Goal: Information Seeking & Learning: Learn about a topic

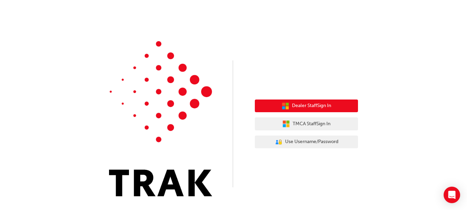
click at [312, 108] on span "Dealer Staff Sign In" at bounding box center [311, 106] width 39 height 8
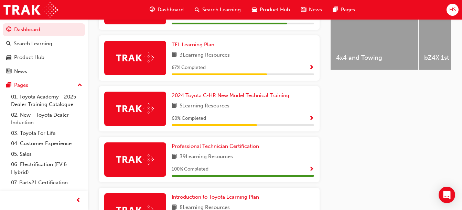
scroll to position [306, 0]
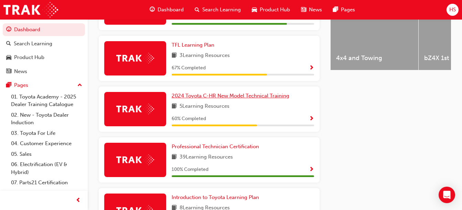
click at [216, 97] on span "2024 Toyota C-HR New Model Technical Training" at bounding box center [231, 96] width 118 height 6
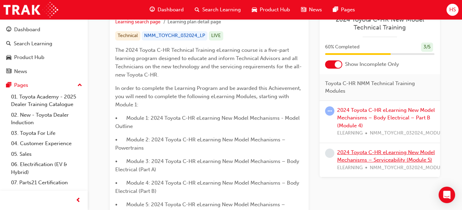
scroll to position [145, 0]
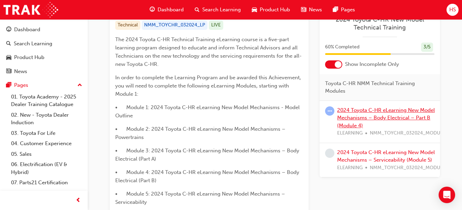
click at [376, 115] on link "2024 Toyota C-HR eLearning New Model Mechanisms – Body Electrical – Part B (Mod…" at bounding box center [386, 118] width 98 height 22
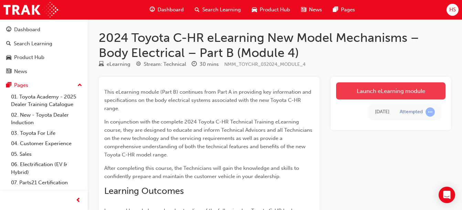
click at [396, 93] on link "Launch eLearning module" at bounding box center [390, 91] width 109 height 17
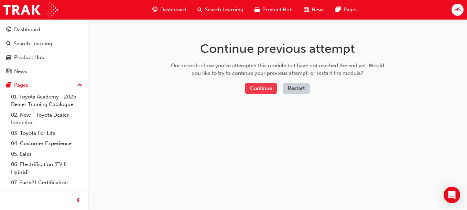
click at [261, 87] on button "Continue" at bounding box center [261, 88] width 32 height 11
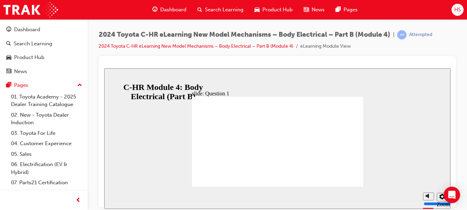
radio input "true"
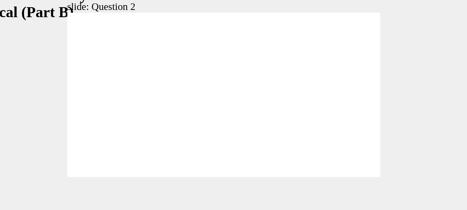
radio input "true"
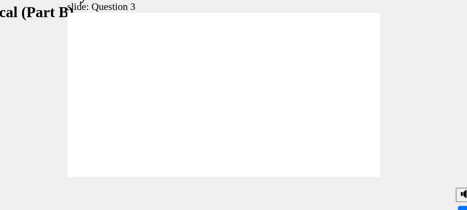
radio input "true"
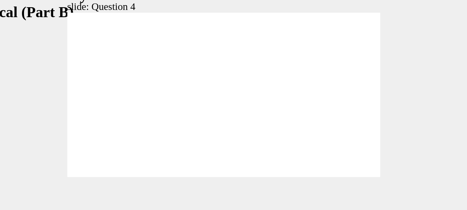
radio input "true"
